Goal: Information Seeking & Learning: Learn about a topic

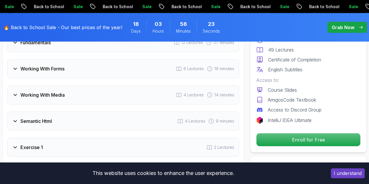
scroll to position [908, 0]
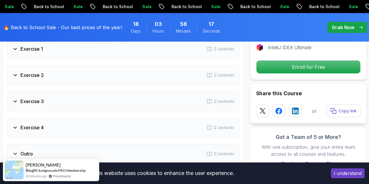
click at [163, 76] on div "Exercise 2 2 Lectures" at bounding box center [123, 75] width 232 height 19
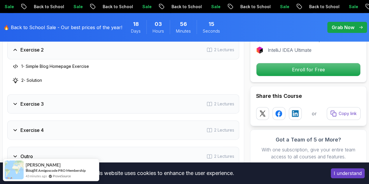
scroll to position [1005, 0]
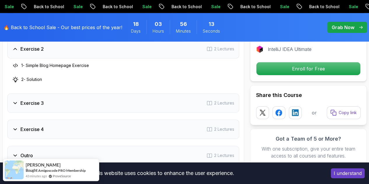
click at [155, 101] on div "Exercise 3 2 Lectures" at bounding box center [123, 103] width 232 height 19
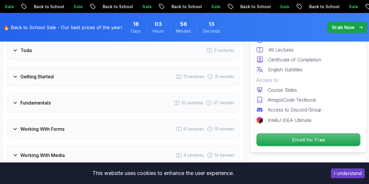
scroll to position [796, 0]
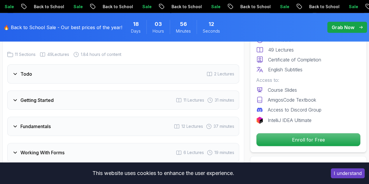
click at [104, 82] on div "Todo 2 Lectures" at bounding box center [123, 73] width 232 height 19
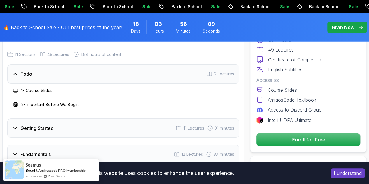
scroll to position [800, 0]
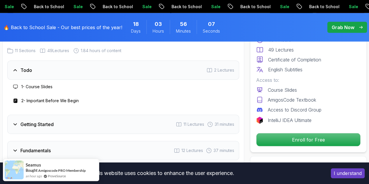
click at [65, 99] on h3 "2 - Important Before We Begin" at bounding box center [49, 101] width 57 height 6
click at [280, 138] on p "Enroll for Free" at bounding box center [308, 139] width 104 height 13
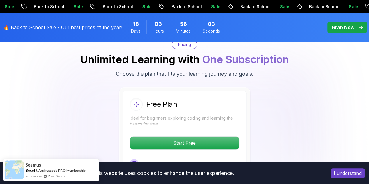
scroll to position [1247, 0]
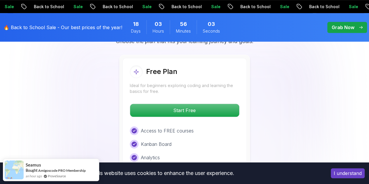
click at [196, 109] on p "Start Free" at bounding box center [184, 110] width 109 height 13
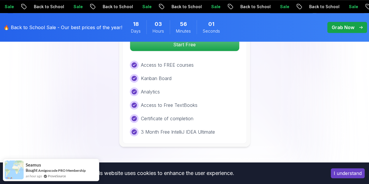
scroll to position [1319, 0]
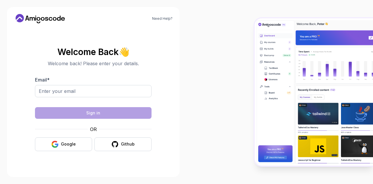
click at [66, 147] on button "Google" at bounding box center [63, 145] width 57 height 14
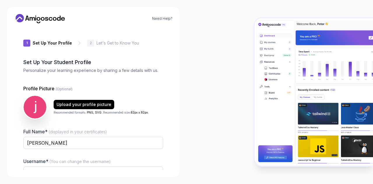
type input "daringbearcd199"
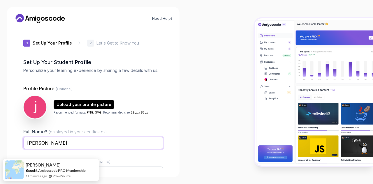
click at [102, 146] on input "[PERSON_NAME]" at bounding box center [93, 143] width 140 height 12
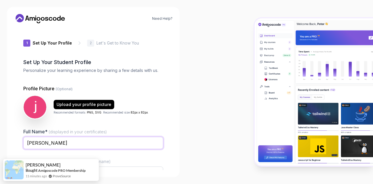
click at [102, 146] on input "[PERSON_NAME]" at bounding box center [93, 143] width 140 height 12
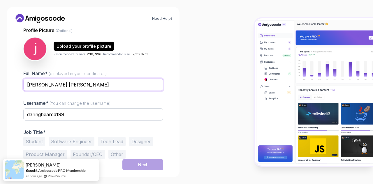
type input "[PERSON_NAME] [PERSON_NAME]"
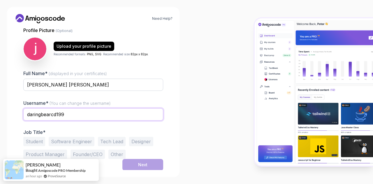
click at [68, 115] on input "daringbearcd199" at bounding box center [93, 114] width 140 height 12
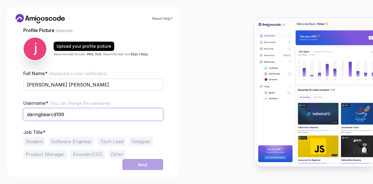
click at [68, 115] on input "daringbearcd199" at bounding box center [93, 114] width 140 height 12
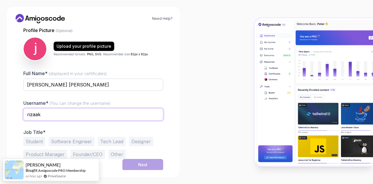
type input "rizaak"
click at [35, 139] on button "Student" at bounding box center [34, 141] width 22 height 9
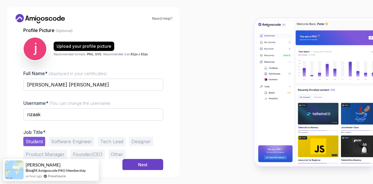
click at [135, 162] on button "Next" at bounding box center [142, 165] width 41 height 12
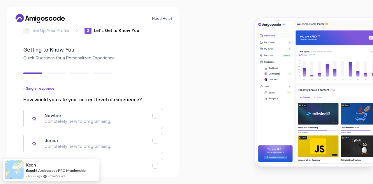
scroll to position [15, 0]
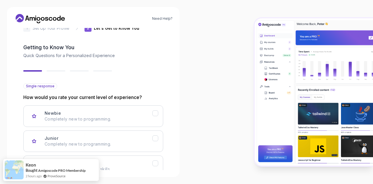
click at [156, 115] on icon "Newbie" at bounding box center [155, 113] width 5 height 5
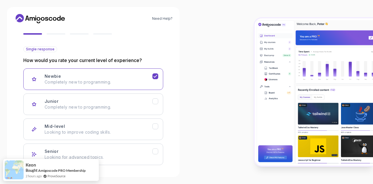
scroll to position [76, 0]
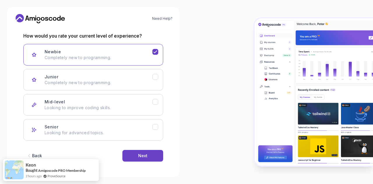
click at [142, 153] on div "Next" at bounding box center [142, 156] width 9 height 6
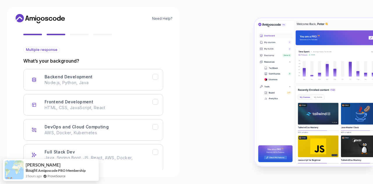
scroll to position [51, 0]
click at [153, 79] on icon "Backend Development" at bounding box center [155, 77] width 5 height 5
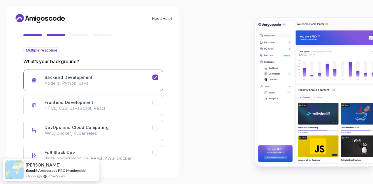
scroll to position [82, 0]
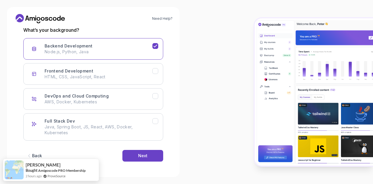
click at [149, 156] on button "Next" at bounding box center [142, 156] width 41 height 12
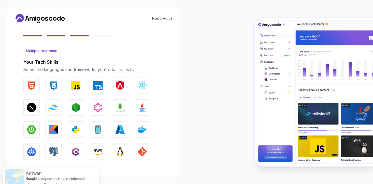
scroll to position [54, 0]
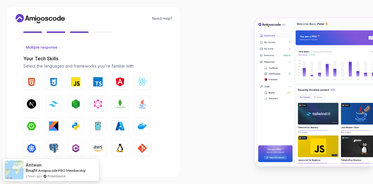
click at [143, 84] on img "button" at bounding box center [142, 81] width 9 height 9
click at [32, 102] on img "button" at bounding box center [31, 103] width 9 height 9
click at [53, 103] on img "button" at bounding box center [53, 104] width 9 height 6
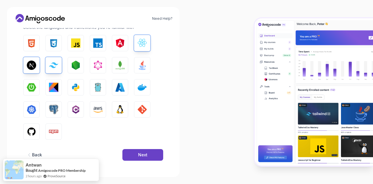
click at [150, 157] on button "Next" at bounding box center [142, 155] width 41 height 12
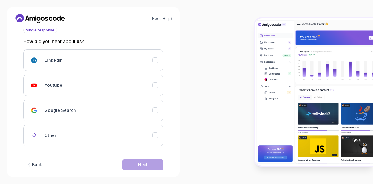
scroll to position [71, 0]
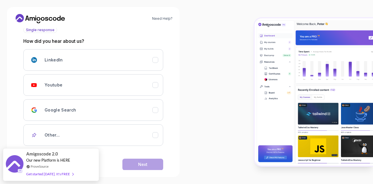
click at [144, 86] on div "Youtube" at bounding box center [99, 85] width 108 height 12
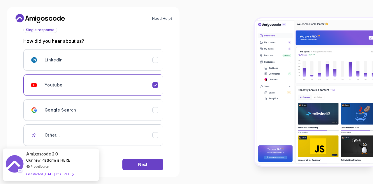
click at [139, 167] on button "Next" at bounding box center [142, 165] width 41 height 12
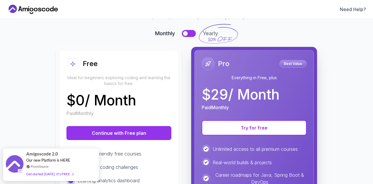
scroll to position [36, 0]
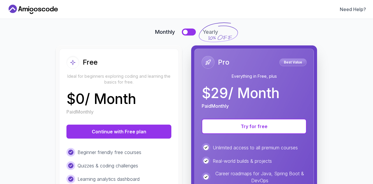
click at [131, 129] on button "Continue with Free plan" at bounding box center [118, 132] width 105 height 14
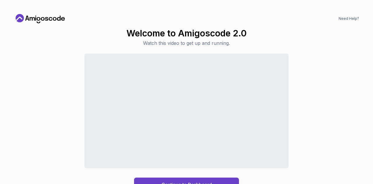
click at [217, 182] on button "Continue to Dashboard" at bounding box center [186, 185] width 105 height 14
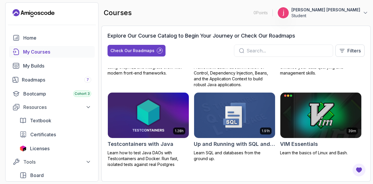
click at [48, 53] on div "My Courses" at bounding box center [57, 51] width 68 height 7
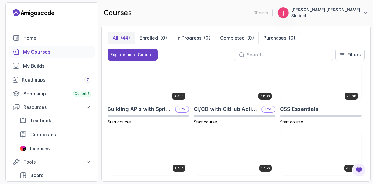
scroll to position [80, 0]
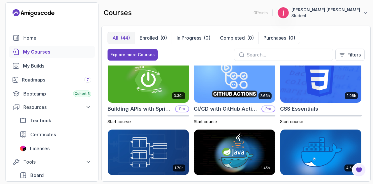
click at [263, 53] on input "text" at bounding box center [288, 54] width 82 height 7
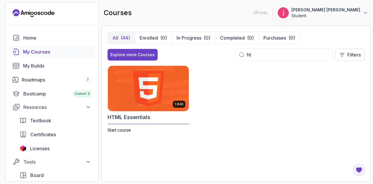
type input "ht"
click at [165, 100] on img at bounding box center [148, 88] width 81 height 45
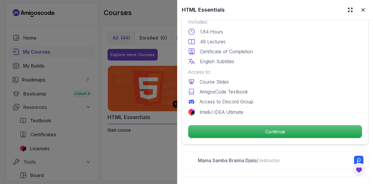
scroll to position [157, 0]
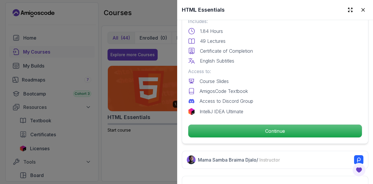
click at [258, 130] on p "Continue" at bounding box center [275, 131] width 174 height 13
click at [254, 127] on p "Continue" at bounding box center [275, 131] width 174 height 13
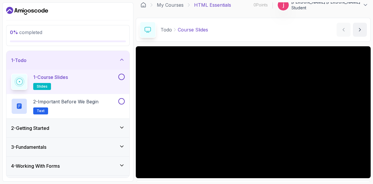
scroll to position [7, 0]
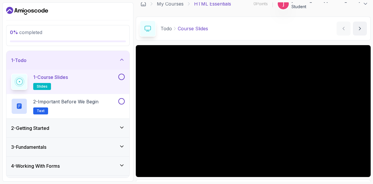
click at [364, 29] on button "next content" at bounding box center [360, 29] width 14 height 14
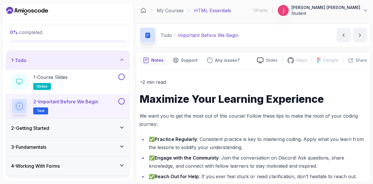
click at [359, 38] on icon "next content" at bounding box center [360, 35] width 6 height 6
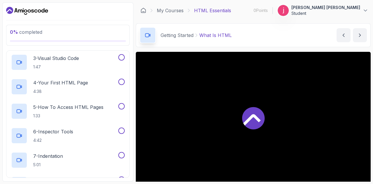
scroll to position [87, 0]
click at [241, 115] on div at bounding box center [253, 118] width 235 height 132
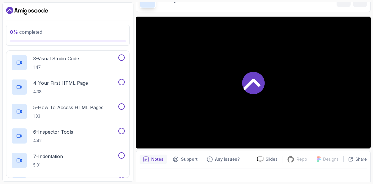
scroll to position [36, 0]
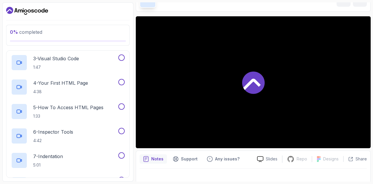
click at [256, 77] on icon at bounding box center [253, 82] width 22 height 22
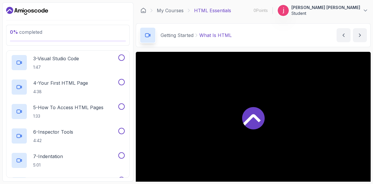
scroll to position [42, 0]
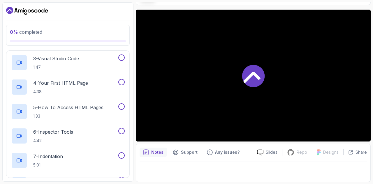
click at [170, 172] on div at bounding box center [253, 170] width 227 height 16
click at [153, 154] on p "Notes" at bounding box center [157, 153] width 12 height 6
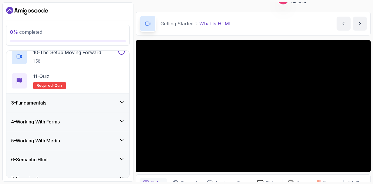
scroll to position [265, 0]
click at [121, 103] on icon at bounding box center [122, 102] width 6 height 6
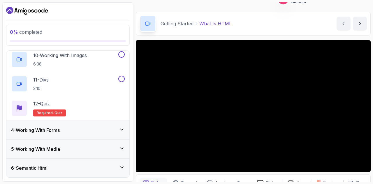
scroll to position [277, 0]
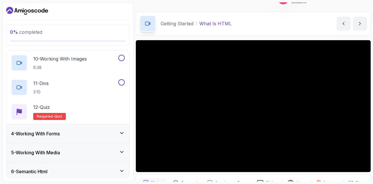
click at [122, 136] on div "4 - Working With Forms" at bounding box center [67, 133] width 123 height 19
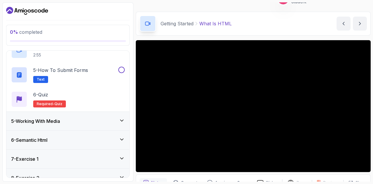
scroll to position [159, 0]
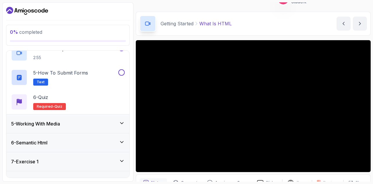
click at [112, 122] on div "5 - Working With Media" at bounding box center [68, 123] width 114 height 7
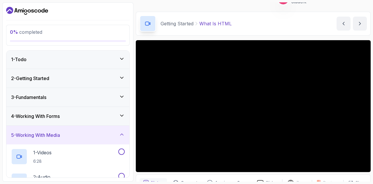
scroll to position [0, 0]
click at [91, 84] on div "2 - Getting Started" at bounding box center [67, 79] width 123 height 19
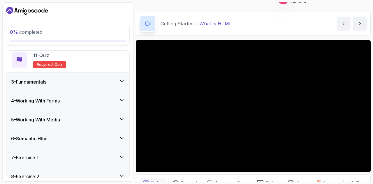
scroll to position [289, 0]
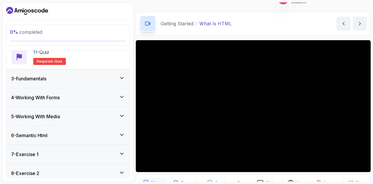
click at [93, 85] on div "3 - Fundamentals" at bounding box center [67, 78] width 123 height 19
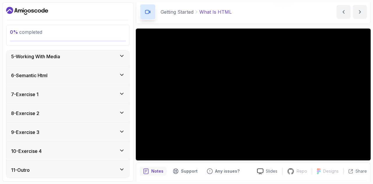
scroll to position [24, 0]
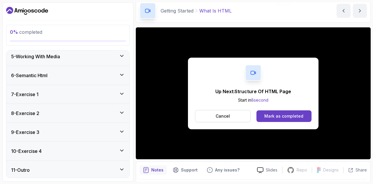
click at [287, 115] on div "Mark as completed" at bounding box center [283, 116] width 39 height 6
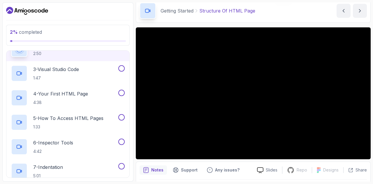
scroll to position [76, 0]
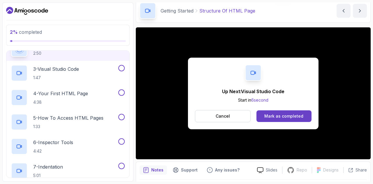
click at [279, 115] on div "Mark as completed" at bounding box center [283, 116] width 39 height 6
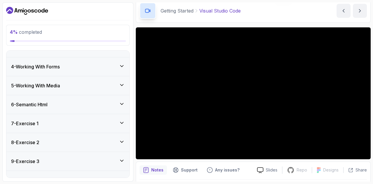
scroll to position [349, 0]
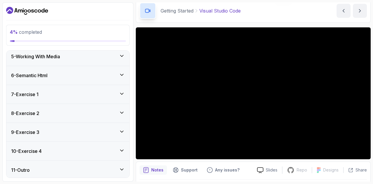
click at [38, 168] on div "11 - Outro" at bounding box center [68, 170] width 114 height 7
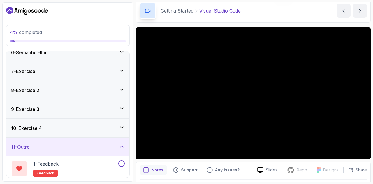
scroll to position [102, 0]
click at [96, 125] on div "10 - Exercise 4" at bounding box center [68, 128] width 114 height 7
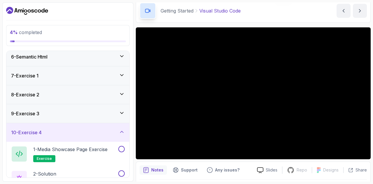
scroll to position [92, 0]
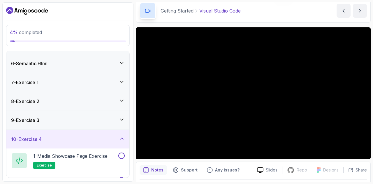
click at [69, 139] on div "10 - Exercise 4" at bounding box center [68, 139] width 114 height 7
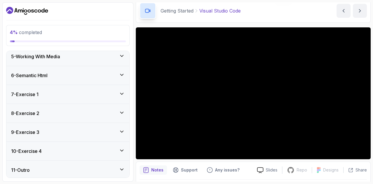
scroll to position [0, 0]
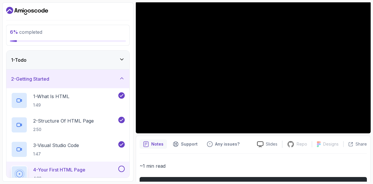
scroll to position [51, 0]
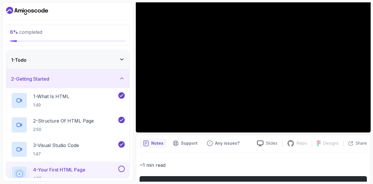
click at [58, 153] on p "1:47" at bounding box center [56, 154] width 46 height 6
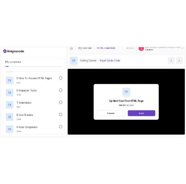
scroll to position [9, 0]
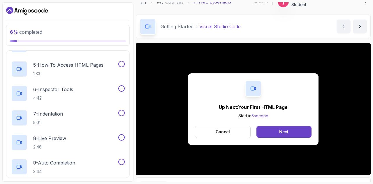
click at [271, 134] on button "Next" at bounding box center [283, 132] width 55 height 12
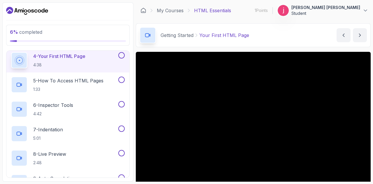
scroll to position [349, 0]
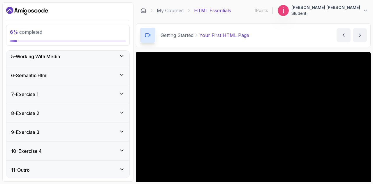
click at [124, 171] on icon at bounding box center [122, 170] width 6 height 6
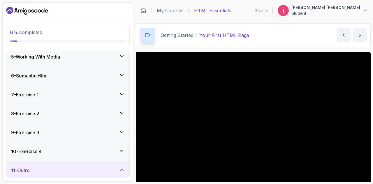
scroll to position [129, 0]
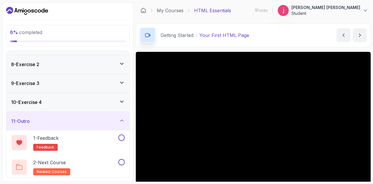
click at [121, 120] on icon at bounding box center [121, 120] width 3 height 1
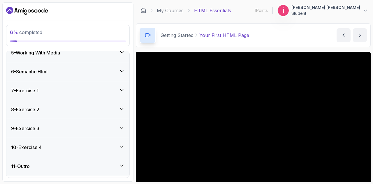
scroll to position [80, 0]
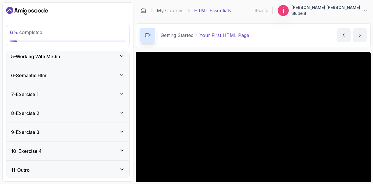
click at [124, 152] on div "10 - Exercise 4" at bounding box center [68, 151] width 114 height 7
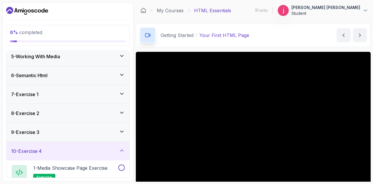
scroll to position [129, 0]
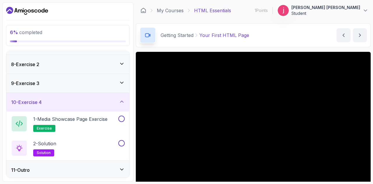
click at [111, 80] on div "9 - Exercise 3" at bounding box center [68, 83] width 114 height 7
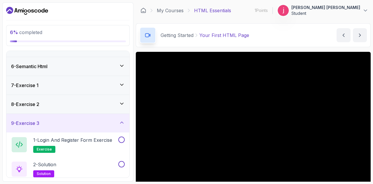
scroll to position [86, 0]
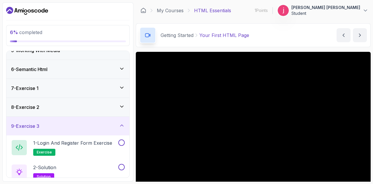
click at [77, 107] on div "8 - Exercise 2" at bounding box center [68, 107] width 114 height 7
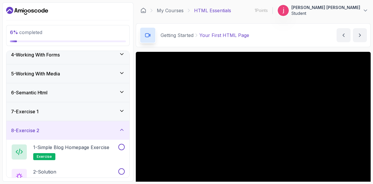
scroll to position [60, 0]
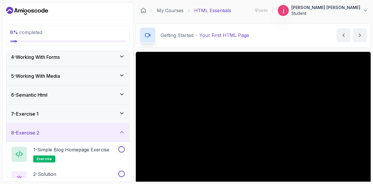
click at [106, 110] on div "7 - Exercise 1" at bounding box center [68, 113] width 114 height 7
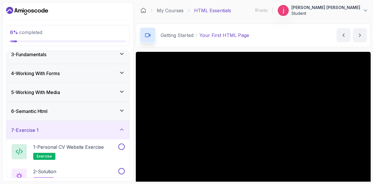
scroll to position [41, 0]
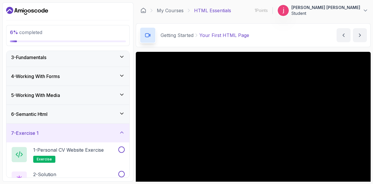
click at [64, 114] on div "6 - Semantic Html" at bounding box center [68, 114] width 114 height 7
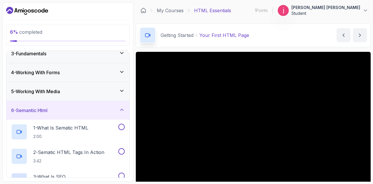
scroll to position [35, 0]
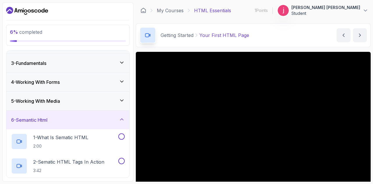
click at [51, 121] on div "6 - Semantic Html" at bounding box center [68, 120] width 114 height 7
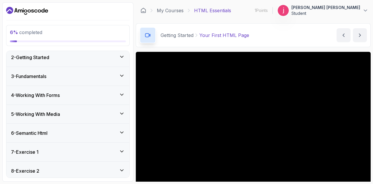
scroll to position [0, 0]
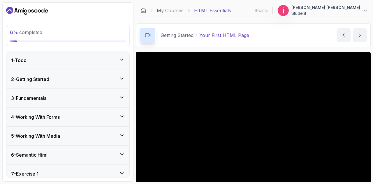
click at [59, 80] on div "2 - Getting Started" at bounding box center [68, 79] width 114 height 7
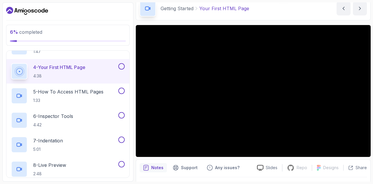
scroll to position [27, 0]
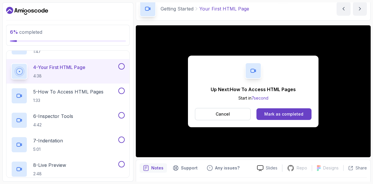
click at [285, 115] on div "Mark as completed" at bounding box center [283, 114] width 39 height 6
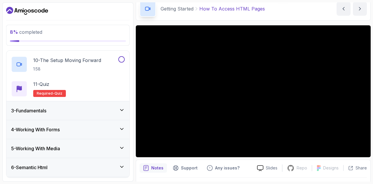
scroll to position [274, 0]
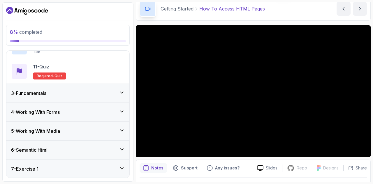
click at [111, 95] on div "3 - Fundamentals" at bounding box center [68, 93] width 114 height 7
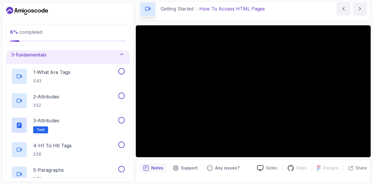
scroll to position [0, 0]
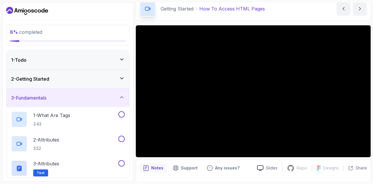
click at [109, 99] on div "3 - Fundamentals" at bounding box center [68, 97] width 114 height 7
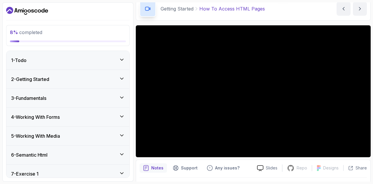
click at [102, 62] on div "1 - Todo" at bounding box center [68, 60] width 114 height 7
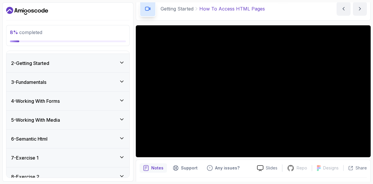
scroll to position [65, 0]
click at [118, 67] on div "2 - Getting Started" at bounding box center [67, 63] width 123 height 19
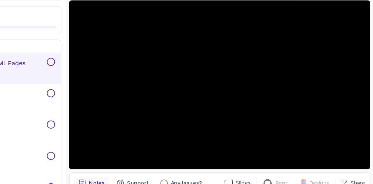
scroll to position [32, 0]
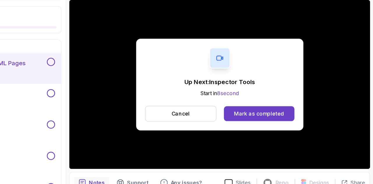
click at [270, 110] on div "Mark as completed" at bounding box center [283, 109] width 39 height 6
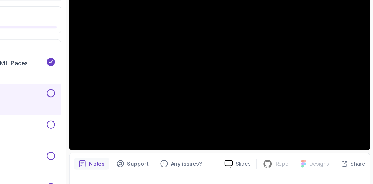
scroll to position [48, 0]
